Goal: Task Accomplishment & Management: Manage account settings

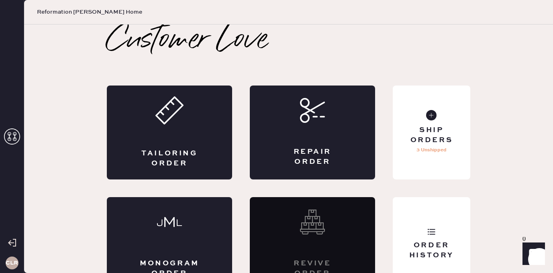
click at [10, 136] on icon at bounding box center [12, 137] width 16 height 16
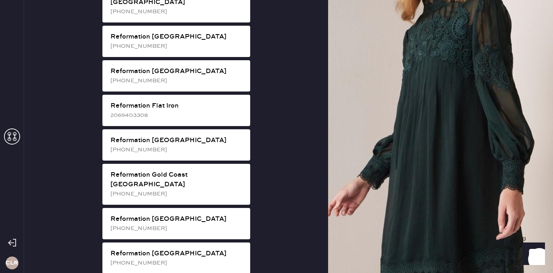
scroll to position [544, 0]
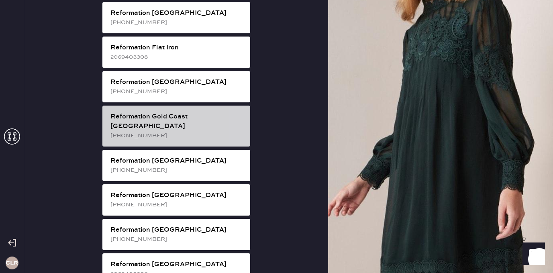
click at [200, 131] on div "[PHONE_NUMBER]" at bounding box center [176, 135] width 133 height 9
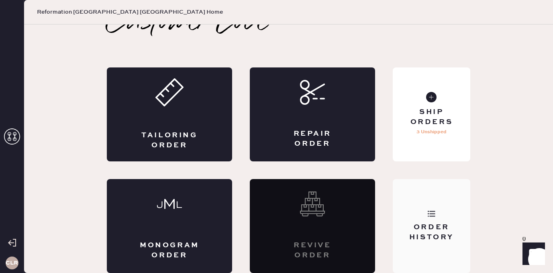
click at [427, 232] on div "Order History" at bounding box center [431, 233] width 65 height 20
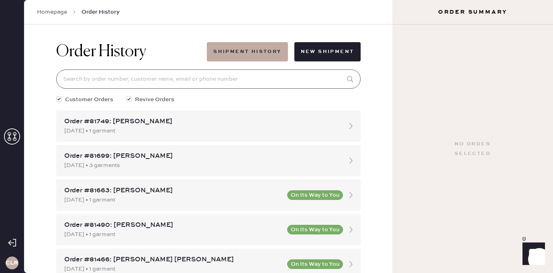
click at [197, 77] on input at bounding box center [208, 79] width 305 height 19
paste input "[EMAIL_ADDRESS][DOMAIN_NAME]"
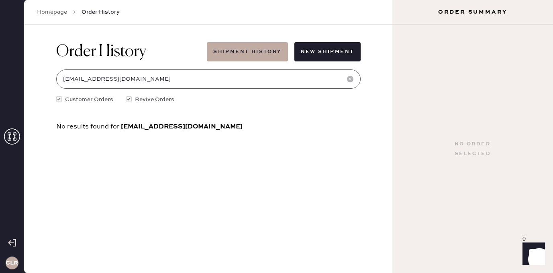
click at [146, 78] on input "[EMAIL_ADDRESS][DOMAIN_NAME]" at bounding box center [208, 79] width 305 height 19
click at [170, 157] on div "Order History Shipment History New Shipment [EMAIL_ADDRESS][DOMAIN_NAME] Custom…" at bounding box center [208, 149] width 368 height 249
click at [168, 83] on input "[EMAIL_ADDRESS][DOMAIN_NAME]" at bounding box center [208, 79] width 305 height 19
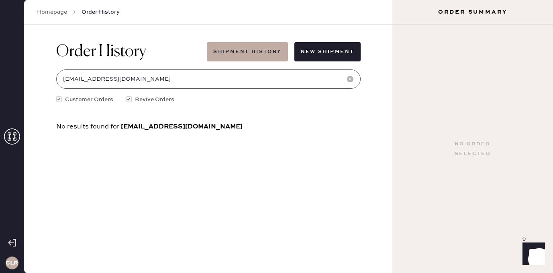
click at [168, 83] on input "[EMAIL_ADDRESS][DOMAIN_NAME]" at bounding box center [208, 79] width 305 height 19
paste input "[PERSON_NAME][DEMOGRAPHIC_DATA]"
click at [201, 81] on input "[PERSON_NAME][DEMOGRAPHIC_DATA]" at bounding box center [208, 79] width 305 height 19
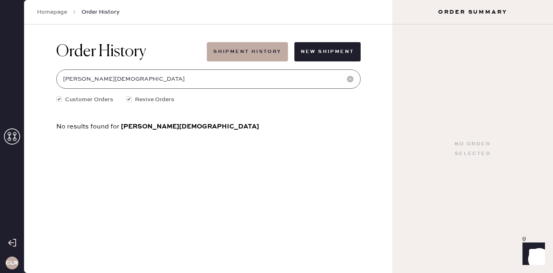
click at [201, 81] on input "[PERSON_NAME][DEMOGRAPHIC_DATA]" at bounding box center [208, 79] width 305 height 19
paste input "[PHONE_NUMBER]"
drag, startPoint x: 70, startPoint y: 80, endPoint x: 51, endPoint y: 80, distance: 18.9
click at [51, 80] on div "Order History Shipment History New Shipment [PHONE_NUMBER] Customer Orders Revi…" at bounding box center [208, 86] width 317 height 123
type input "2177216975"
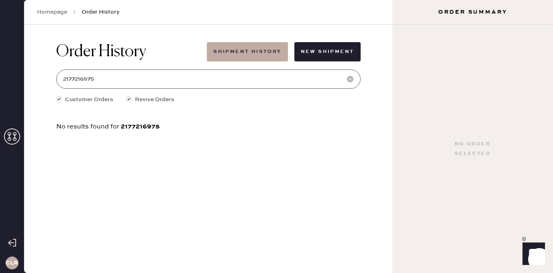
click at [122, 86] on input "2177216975" at bounding box center [208, 79] width 305 height 19
click at [119, 84] on input "2177216975" at bounding box center [208, 79] width 305 height 19
